Goal: Information Seeking & Learning: Learn about a topic

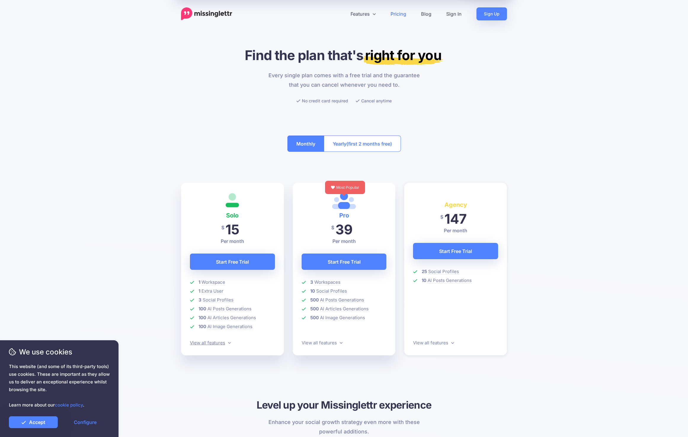
click at [214, 340] on link "View all features" at bounding box center [210, 343] width 41 height 6
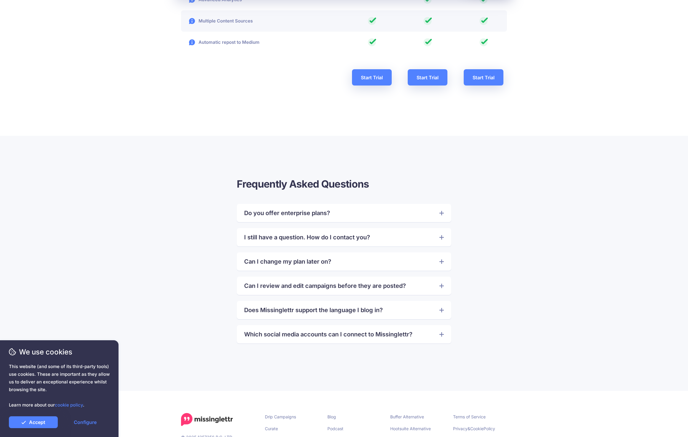
scroll to position [1155, 0]
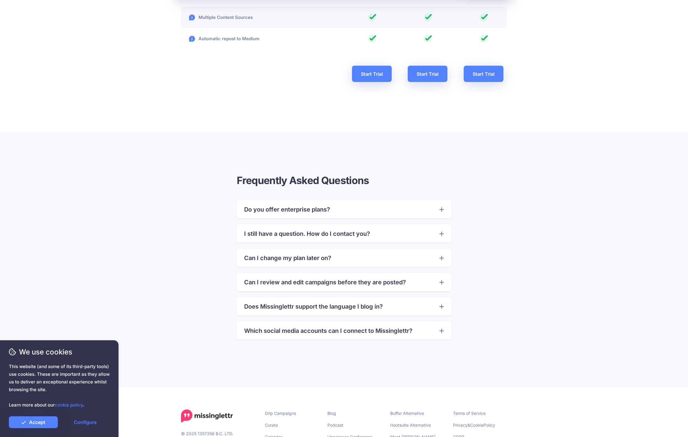
click at [399, 333] on link "Which social media accounts can I connect to Missinglettr?" at bounding box center [343, 330] width 199 height 9
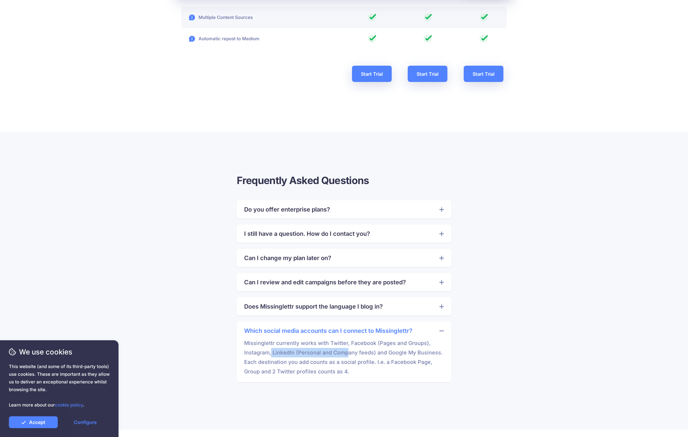
drag, startPoint x: 272, startPoint y: 354, endPoint x: 349, endPoint y: 351, distance: 76.7
click at [349, 351] on p "Missinglettr currently works with Twitter, Facebook (Pages and Groups), Instagr…" at bounding box center [343, 356] width 199 height 41
drag, startPoint x: 372, startPoint y: 352, endPoint x: 408, endPoint y: 350, distance: 35.6
click at [408, 350] on p "Missinglettr currently works with Twitter, Facebook (Pages and Groups), Instagr…" at bounding box center [343, 356] width 199 height 41
click at [416, 352] on p "Missinglettr currently works with Twitter, Facebook (Pages and Groups), Instagr…" at bounding box center [343, 356] width 199 height 41
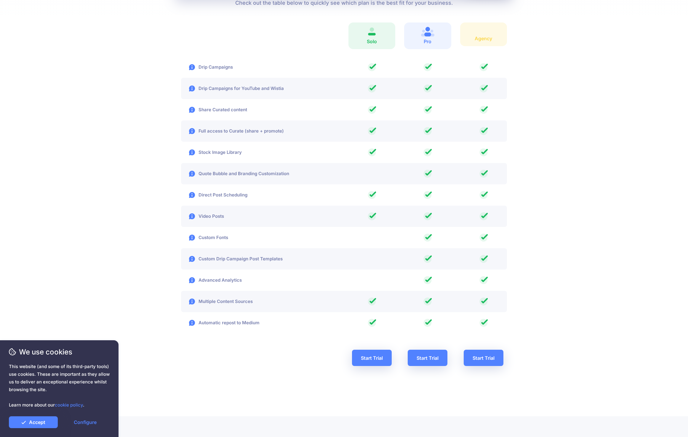
scroll to position [0, 0]
